Goal: Task Accomplishment & Management: Manage account settings

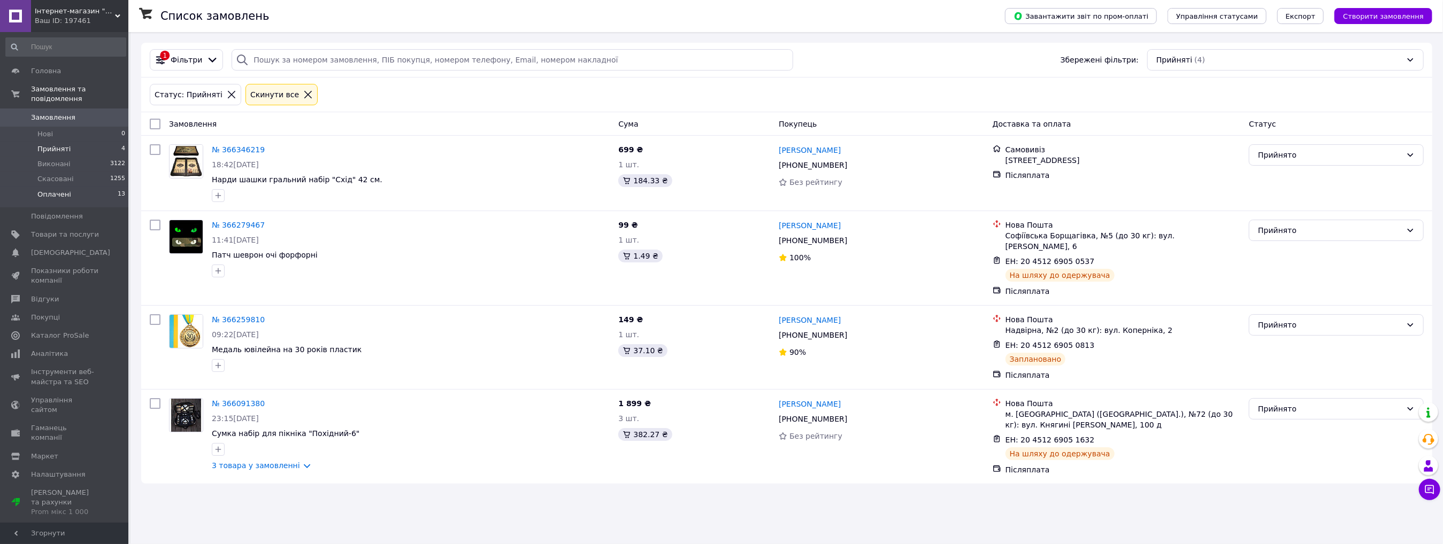
click at [62, 190] on span "Оплачені" at bounding box center [54, 195] width 34 height 10
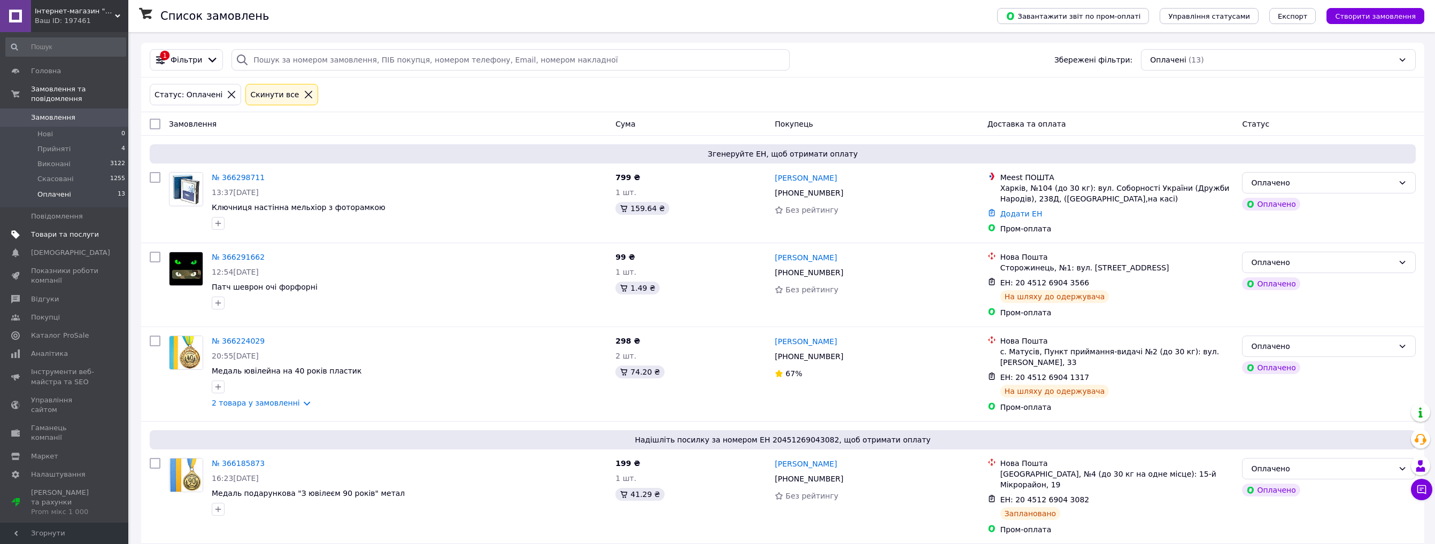
click at [69, 230] on span "Товари та послуги" at bounding box center [65, 235] width 68 height 10
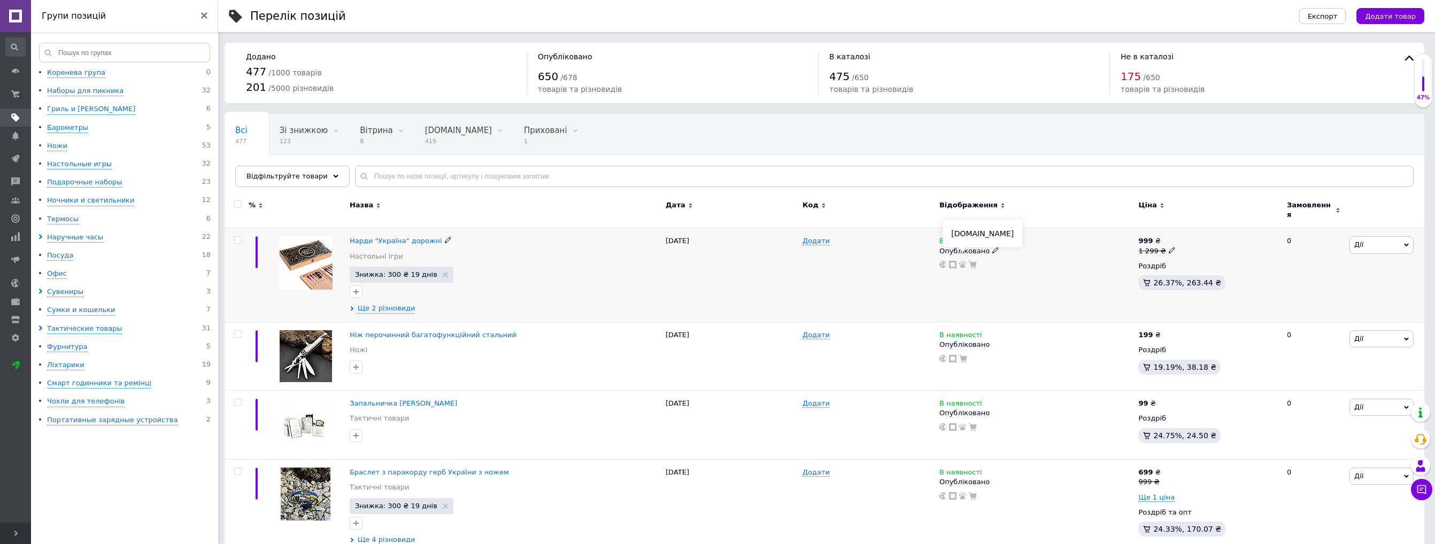
click at [960, 261] on icon at bounding box center [962, 264] width 7 height 7
click at [956, 261] on use at bounding box center [952, 264] width 7 height 7
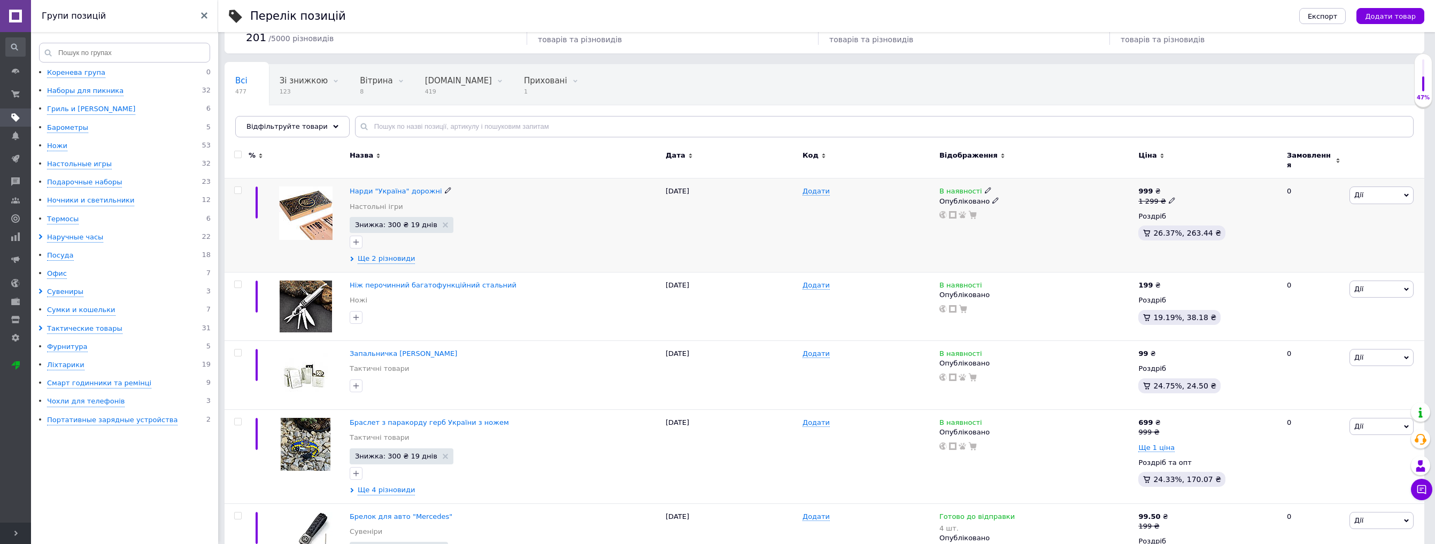
scroll to position [53, 0]
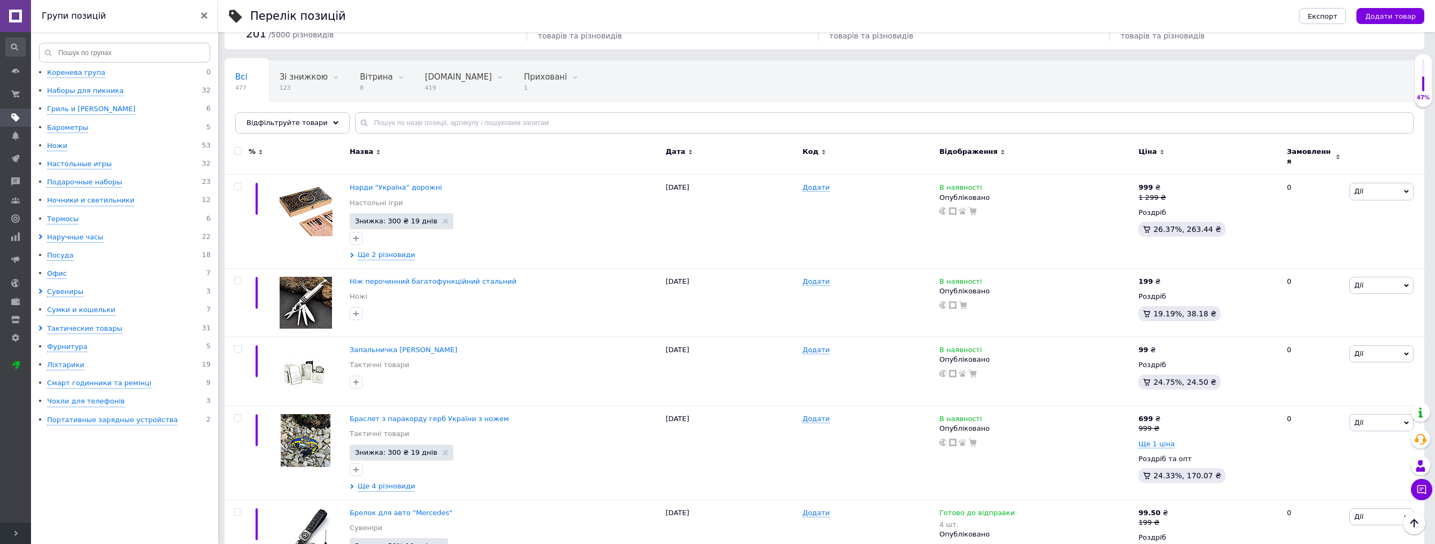
click at [19, 528] on span "Розгорнути" at bounding box center [15, 533] width 31 height 21
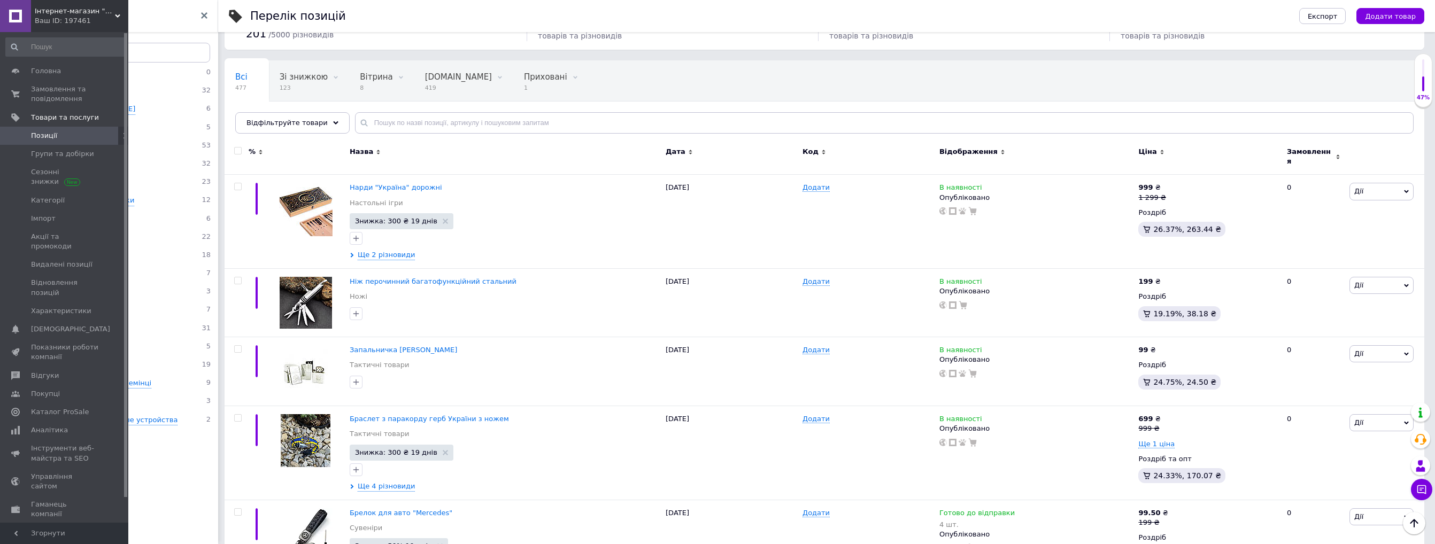
click at [36, 534] on span "Згорнути" at bounding box center [64, 533] width 128 height 21
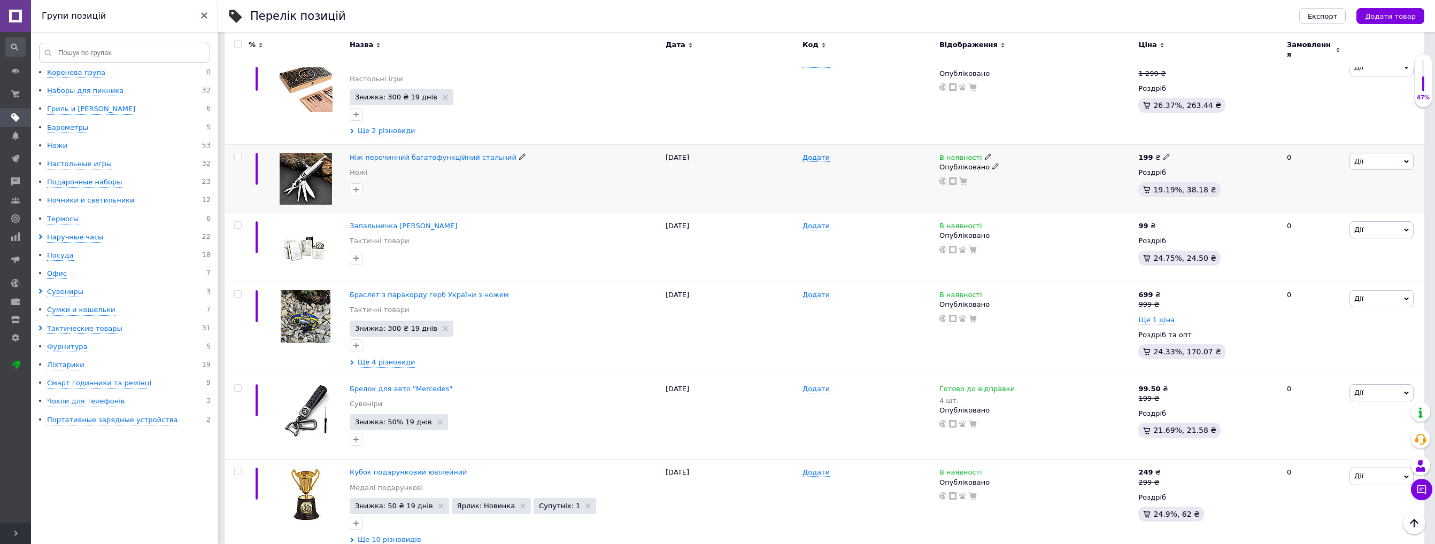
scroll to position [214, 0]
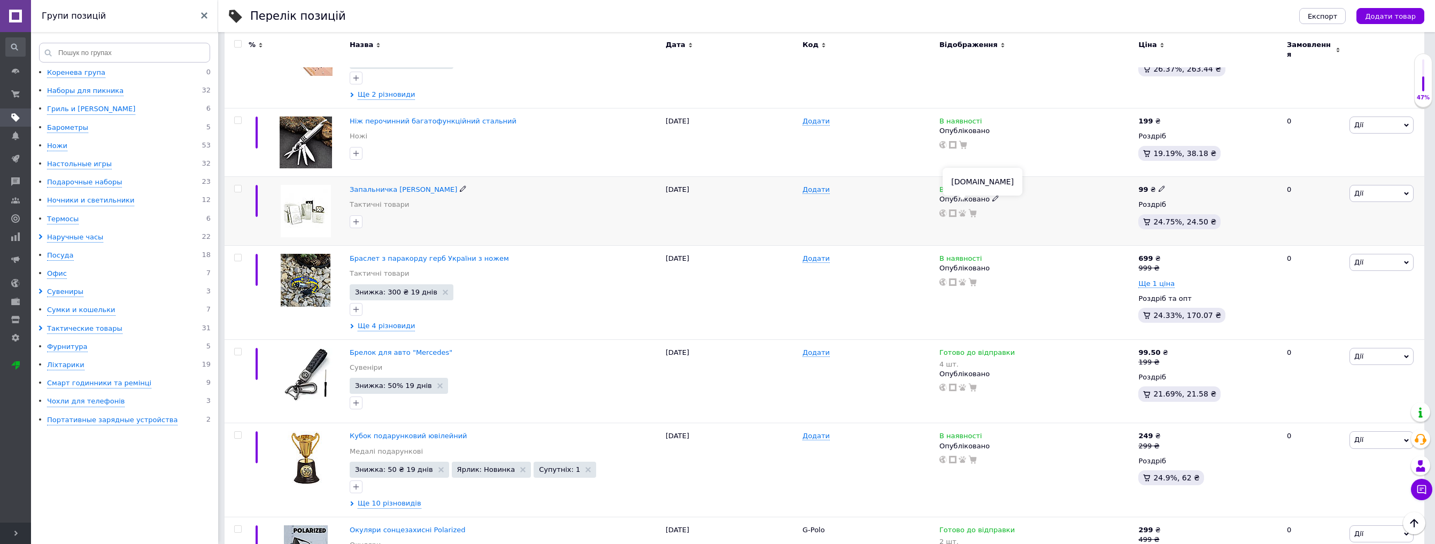
click at [963, 210] on use at bounding box center [962, 213] width 7 height 7
click at [951, 210] on icon at bounding box center [952, 213] width 7 height 7
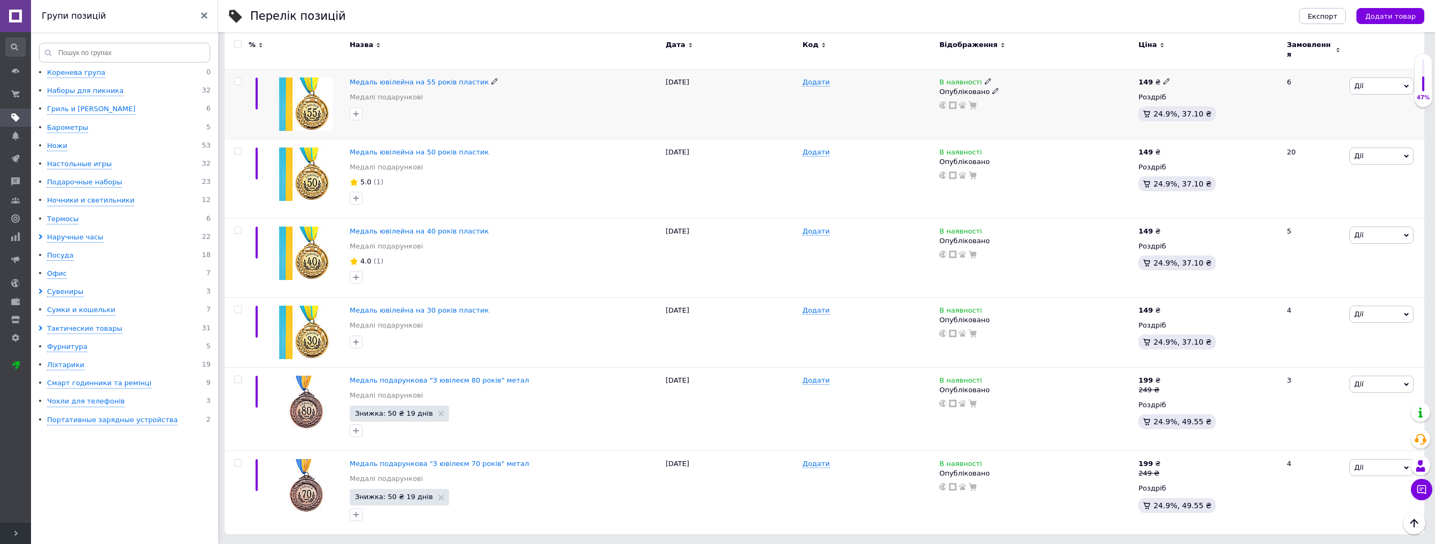
scroll to position [3743, 0]
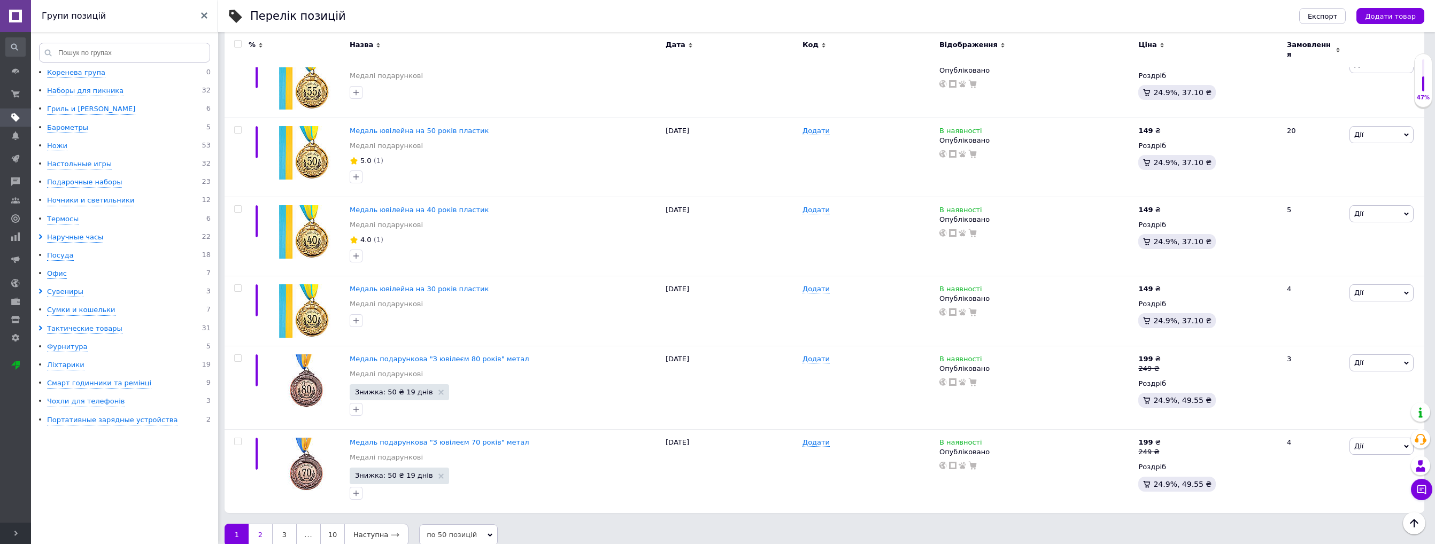
click at [260, 524] on link "2" at bounding box center [261, 535] width 24 height 22
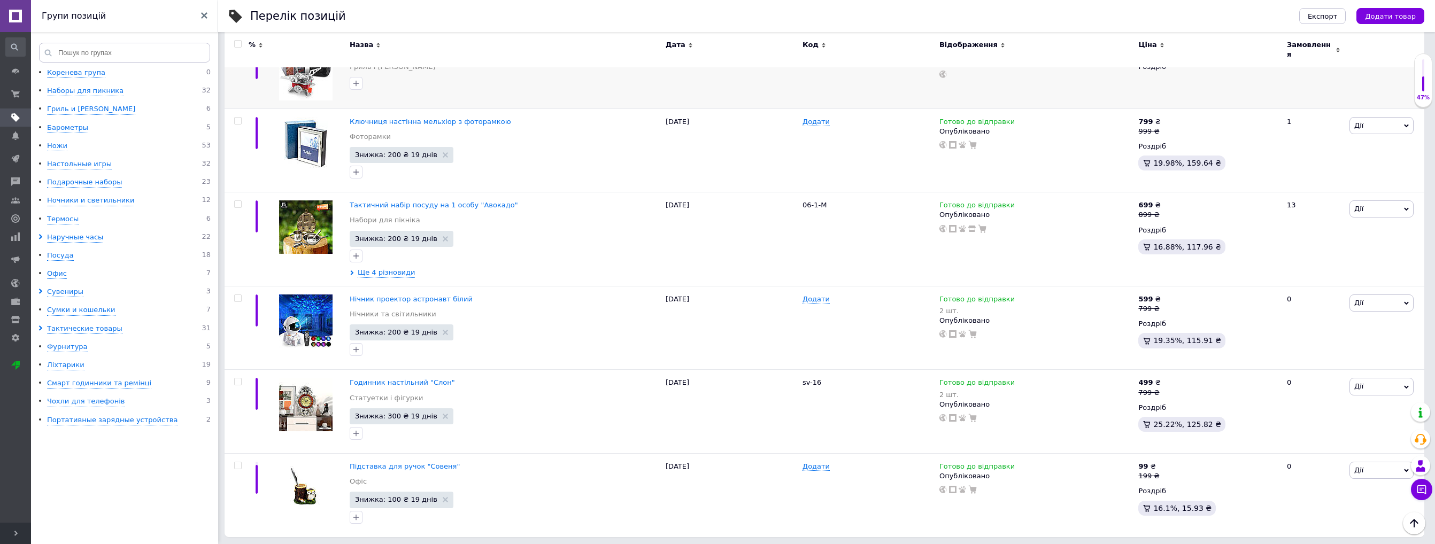
scroll to position [3932, 0]
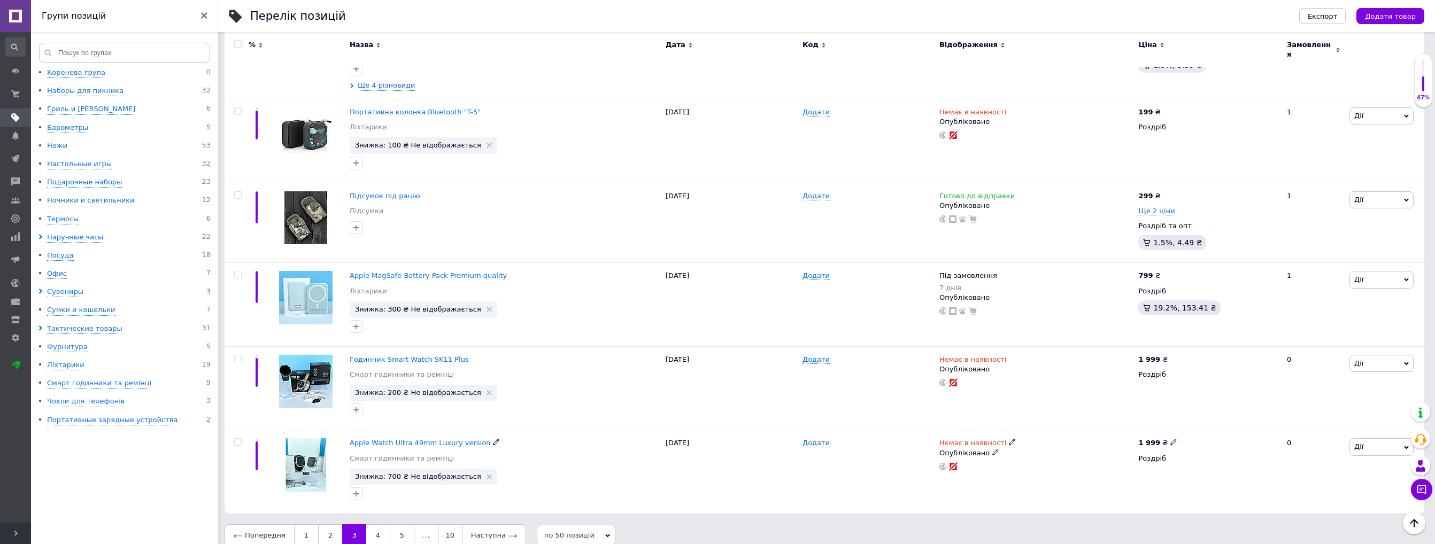
scroll to position [3924, 0]
click at [299, 525] on link "1" at bounding box center [306, 535] width 24 height 22
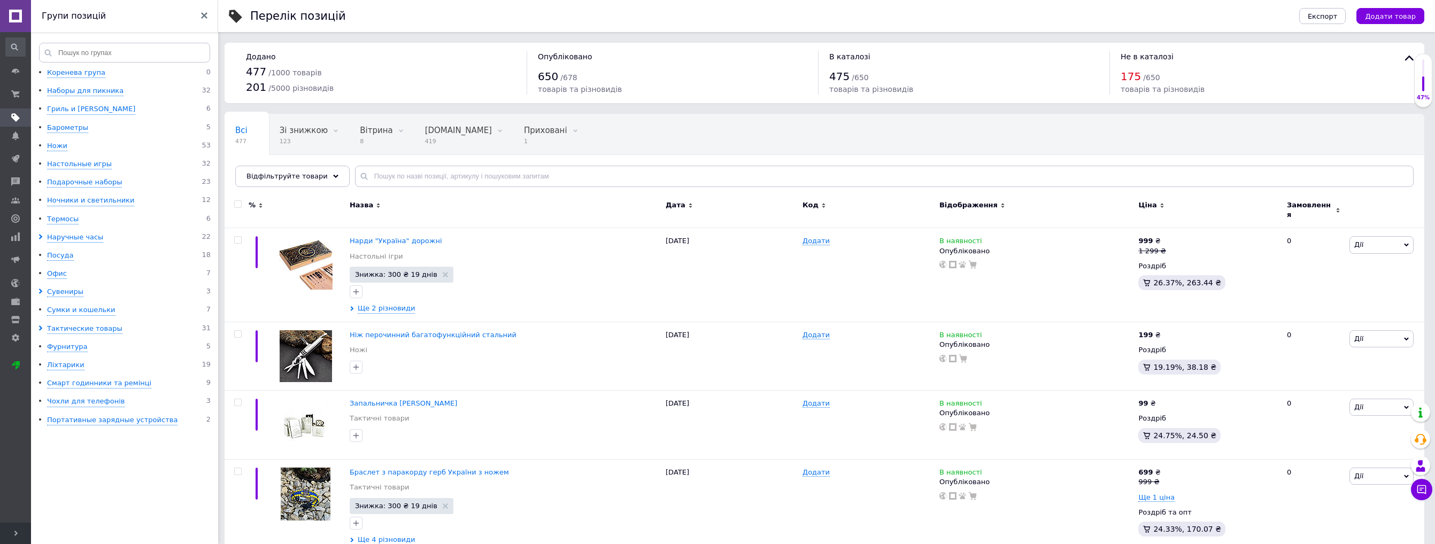
click at [1303, 208] on span "Замовлення" at bounding box center [1310, 210] width 46 height 19
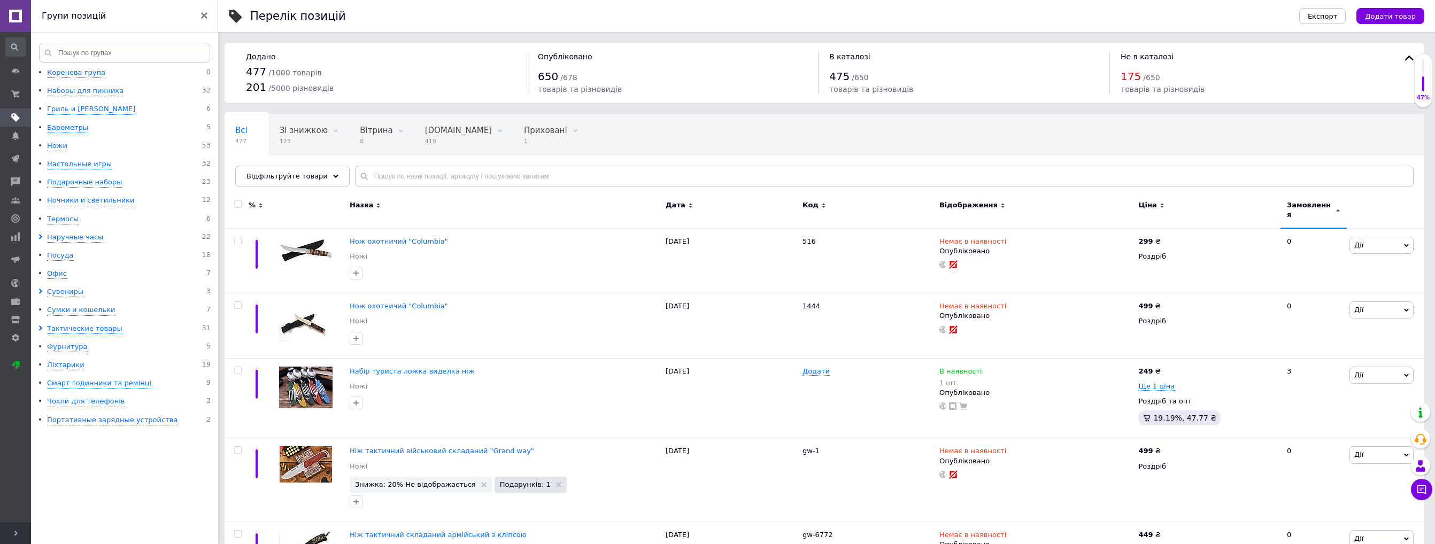
click at [1303, 205] on span "Замовлення" at bounding box center [1310, 210] width 46 height 19
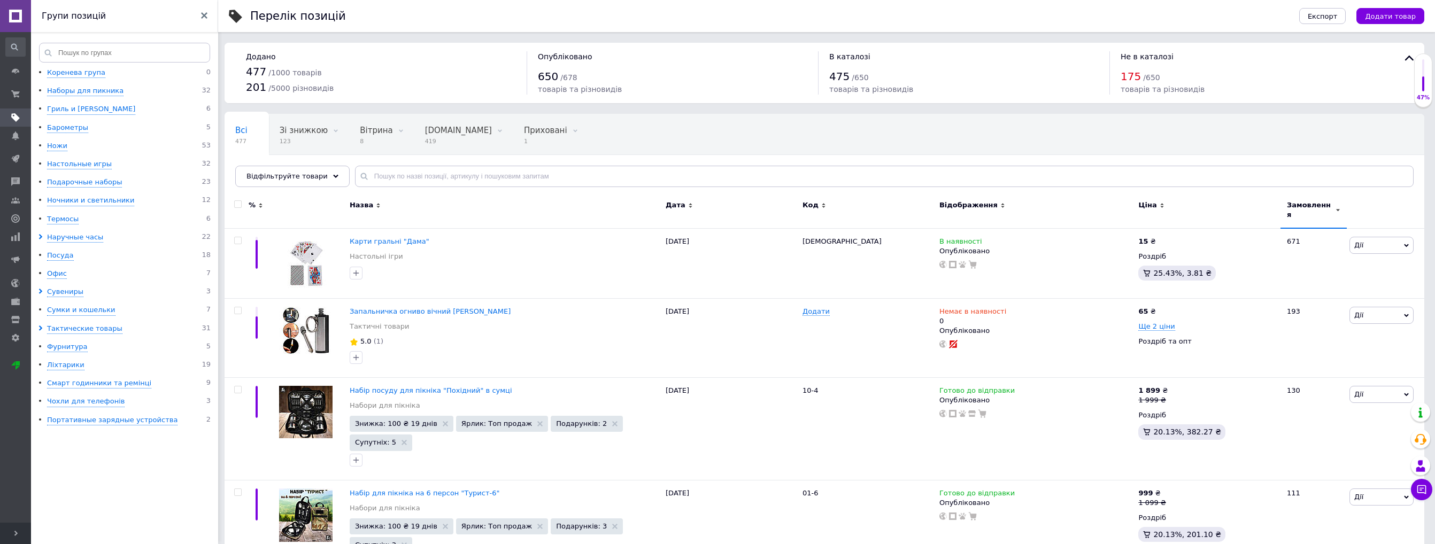
click at [17, 535] on icon at bounding box center [15, 533] width 5 height 5
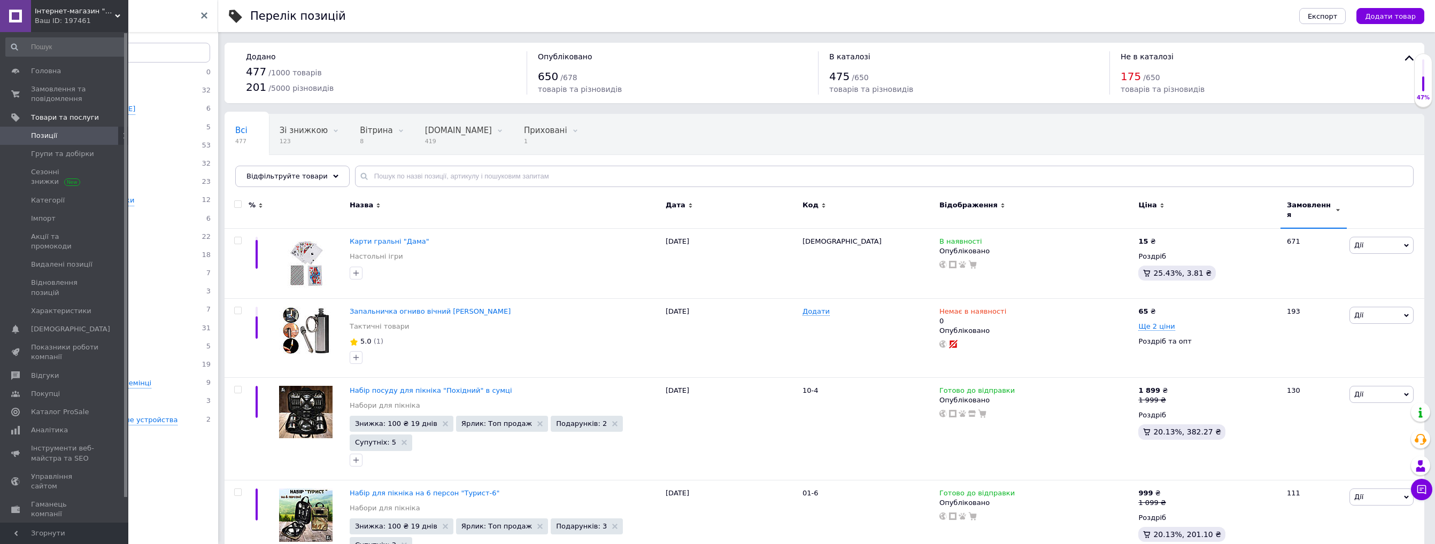
click at [41, 540] on span "Згорнути" at bounding box center [64, 533] width 128 height 21
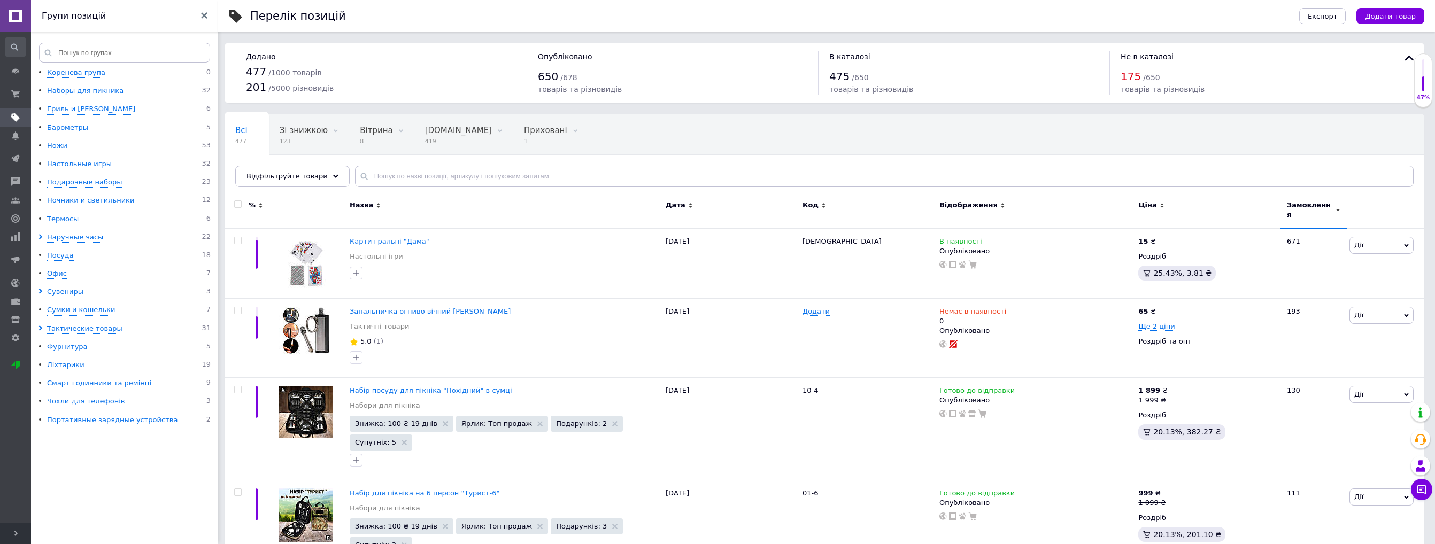
click at [203, 14] on icon at bounding box center [204, 15] width 6 height 6
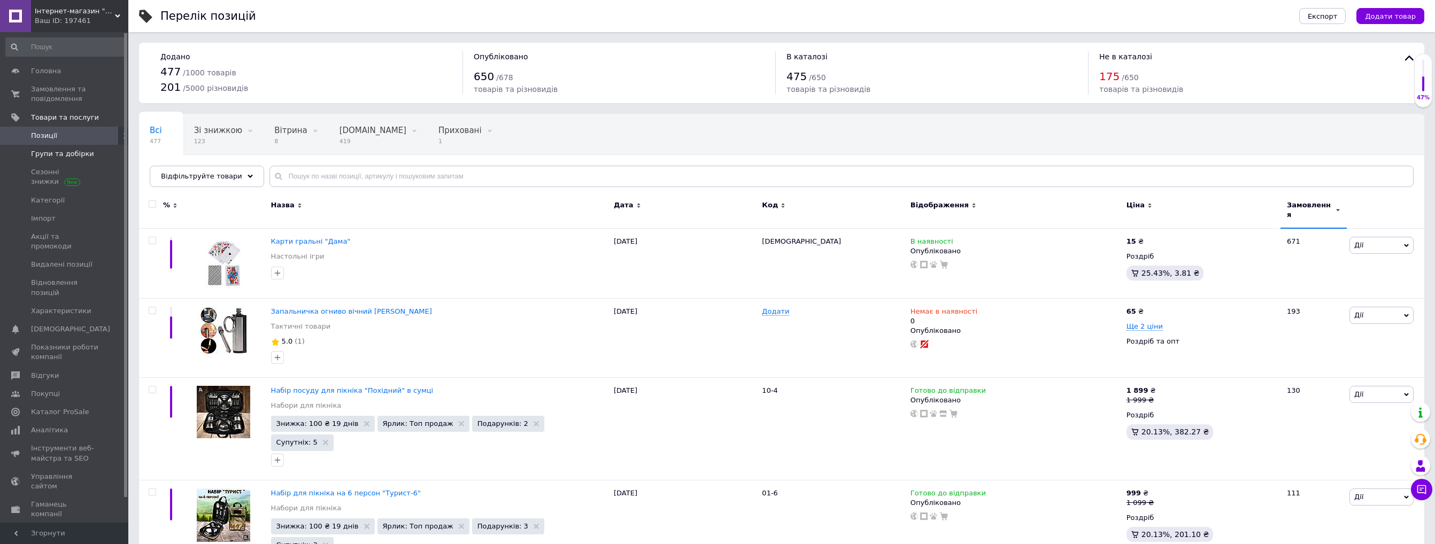
click at [59, 156] on span "Групи та добірки" at bounding box center [62, 154] width 63 height 10
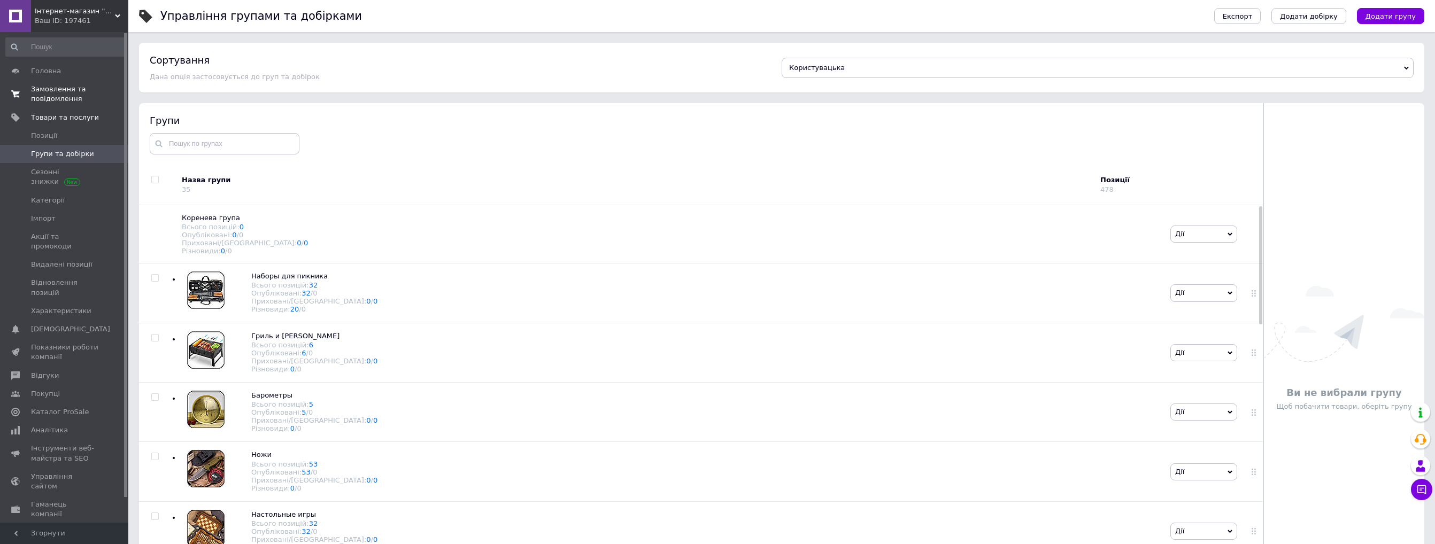
click at [55, 100] on span "Замовлення та повідомлення" at bounding box center [65, 94] width 68 height 19
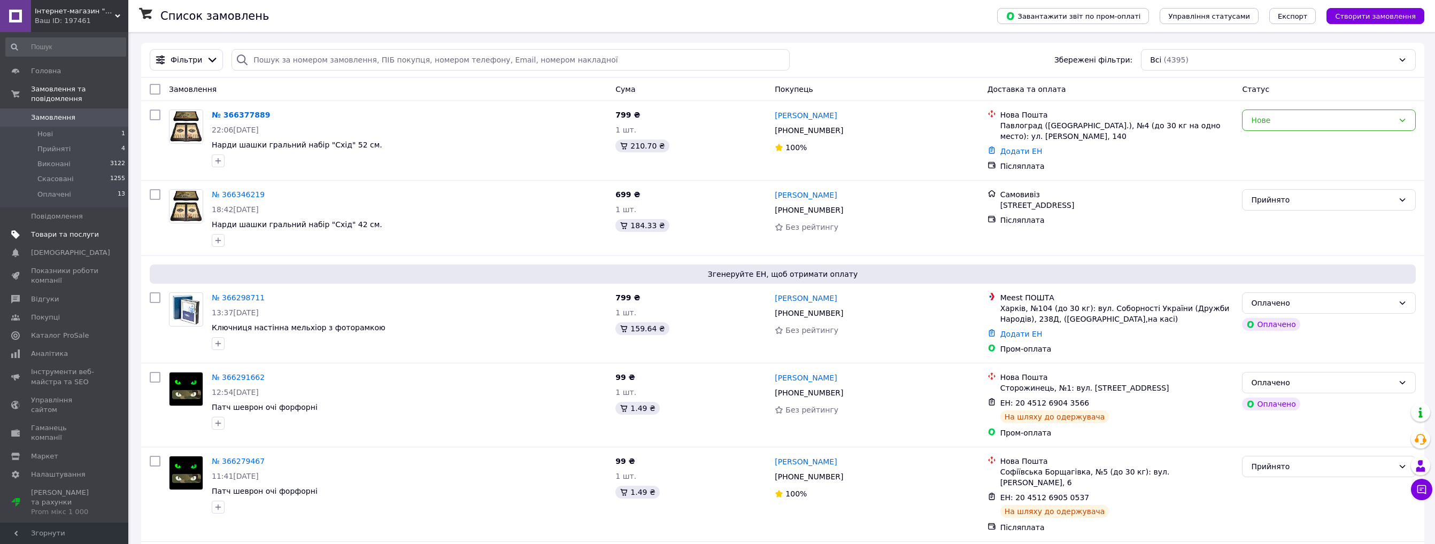
click at [68, 230] on span "Товари та послуги" at bounding box center [65, 235] width 68 height 10
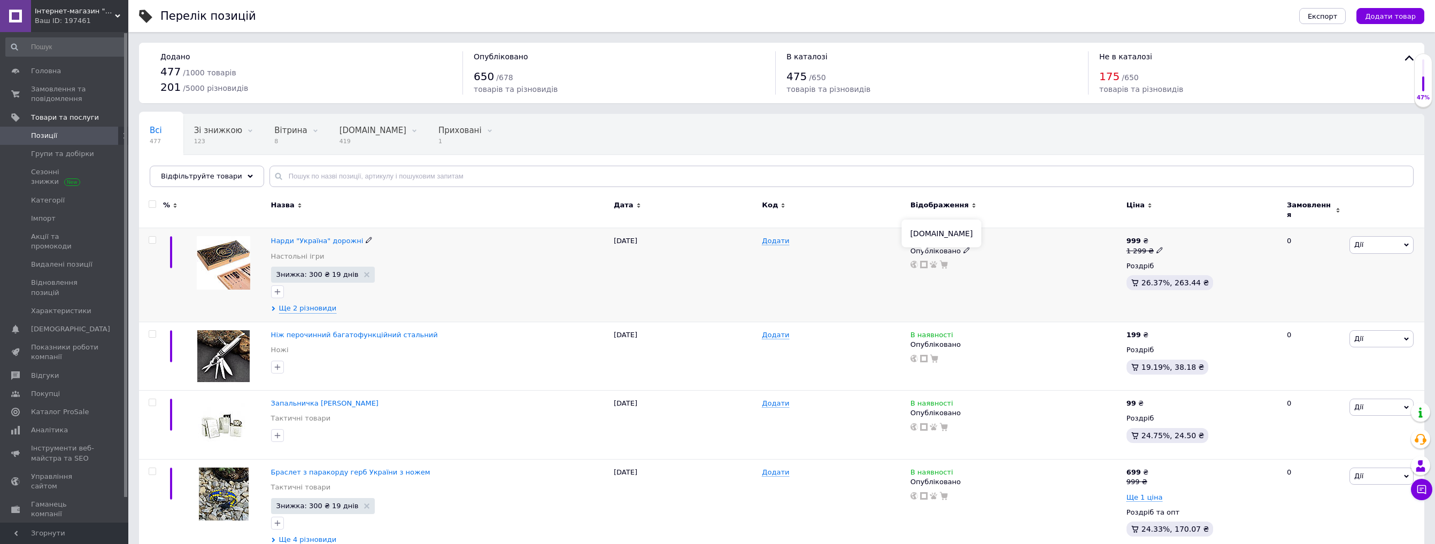
click at [927, 261] on use at bounding box center [923, 264] width 7 height 7
